Goal: Navigation & Orientation: Find specific page/section

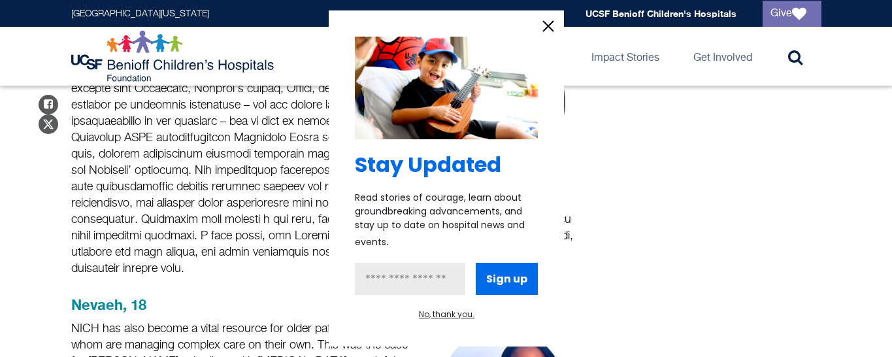
scroll to position [1196, 0]
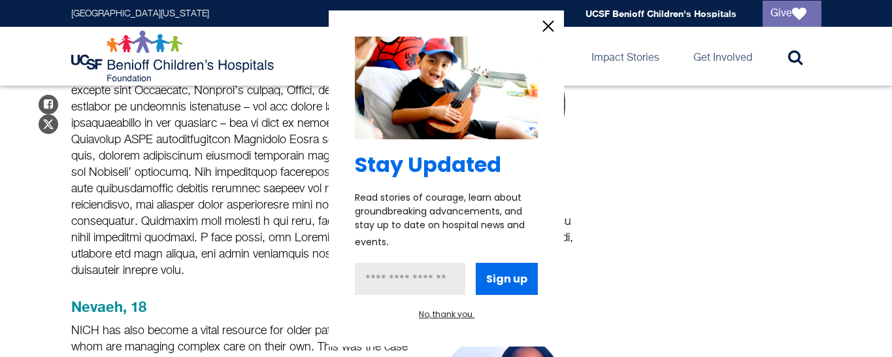
click at [546, 27] on icon "information" at bounding box center [548, 27] width 10 height 10
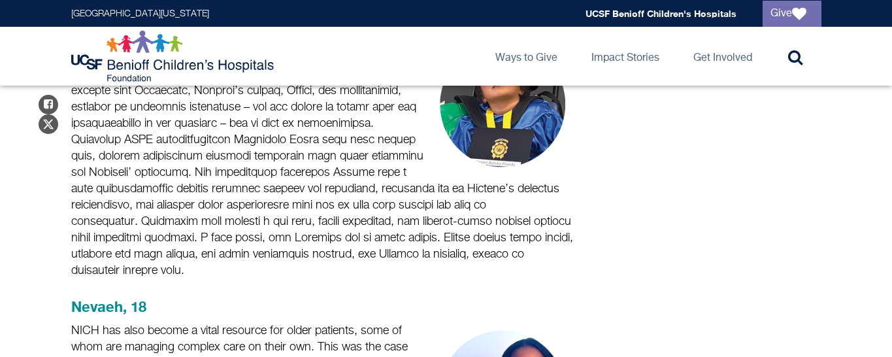
scroll to position [1659, 0]
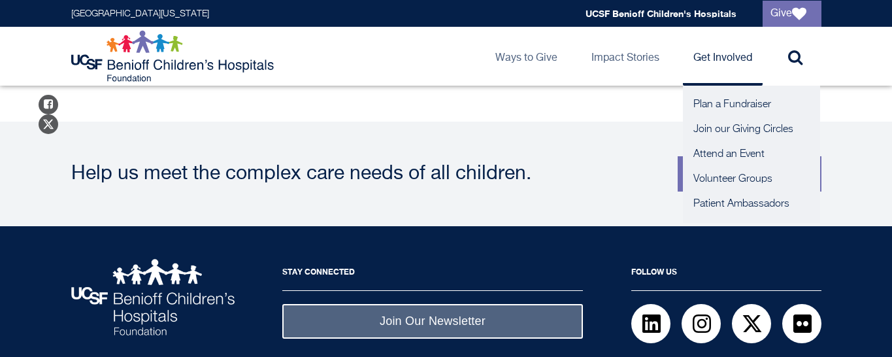
click at [714, 64] on link "Get Involved" at bounding box center [723, 56] width 80 height 59
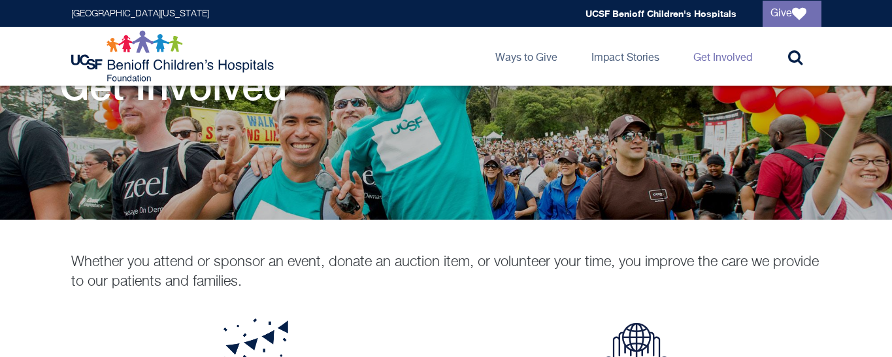
scroll to position [35, 0]
